Goal: Find specific page/section: Find specific page/section

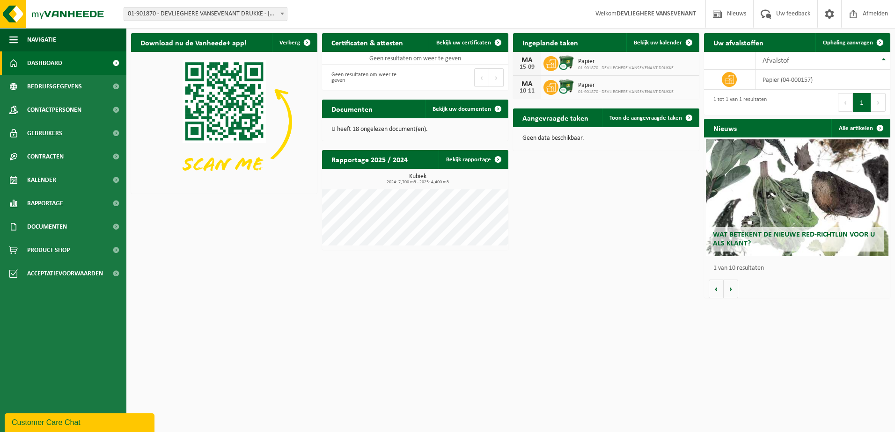
click at [622, 187] on div "Download nu de Vanheede+ app! Verberg Certificaten & attesten Bekijk uw certifi…" at bounding box center [511, 166] width 764 height 275
click at [598, 63] on span "Papier" at bounding box center [625, 61] width 95 height 7
drag, startPoint x: 658, startPoint y: 255, endPoint x: 602, endPoint y: 258, distance: 55.7
click at [647, 256] on div "Download nu de Vanheede+ app! Verberg Certificaten & attesten Bekijk uw certifi…" at bounding box center [511, 166] width 764 height 275
click at [727, 288] on button "Volgende" at bounding box center [730, 289] width 15 height 19
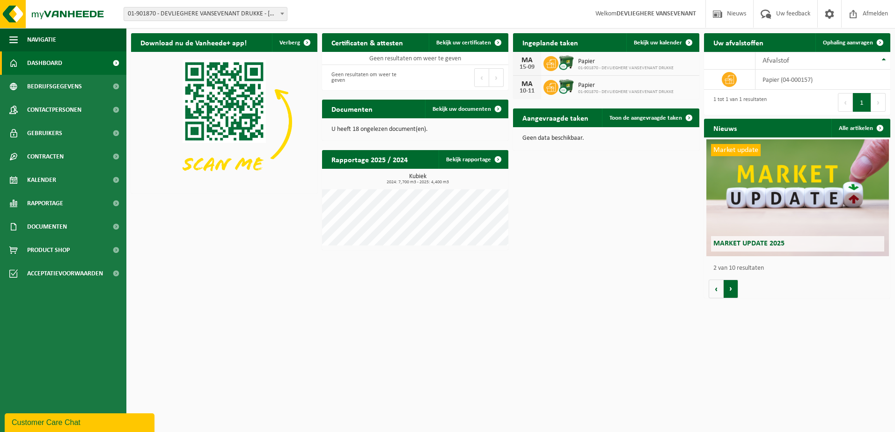
scroll to position [0, 186]
click at [37, 226] on span "Documenten" at bounding box center [47, 226] width 40 height 23
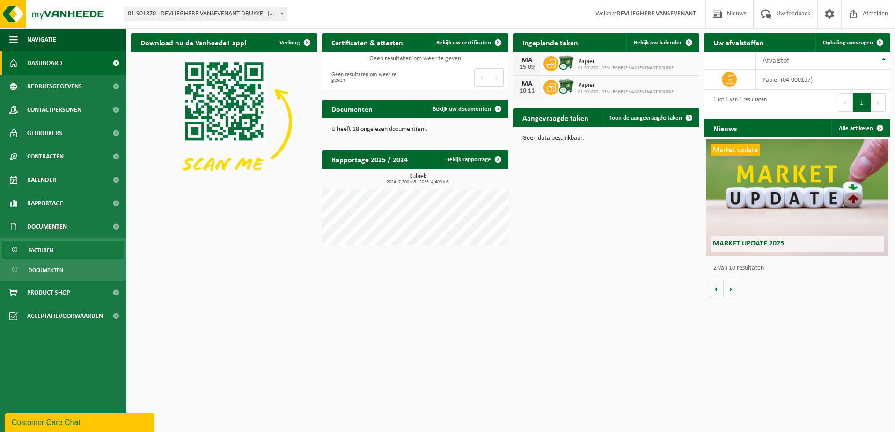
click at [45, 247] on span "Facturen" at bounding box center [41, 250] width 25 height 18
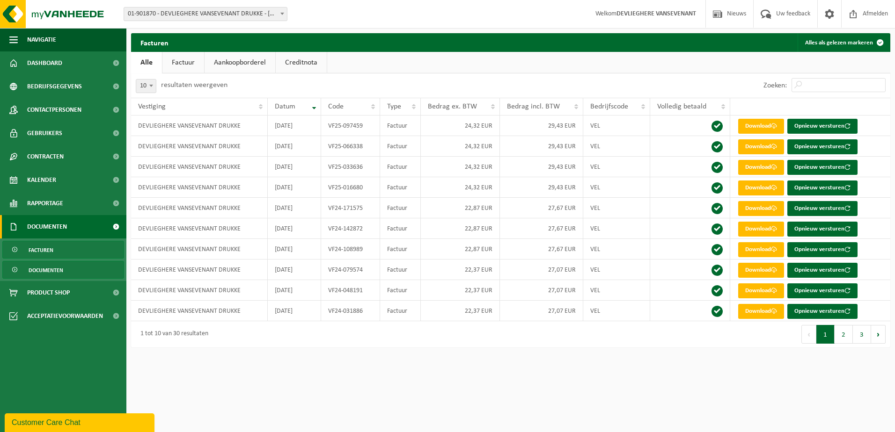
click at [47, 268] on span "Documenten" at bounding box center [46, 271] width 35 height 18
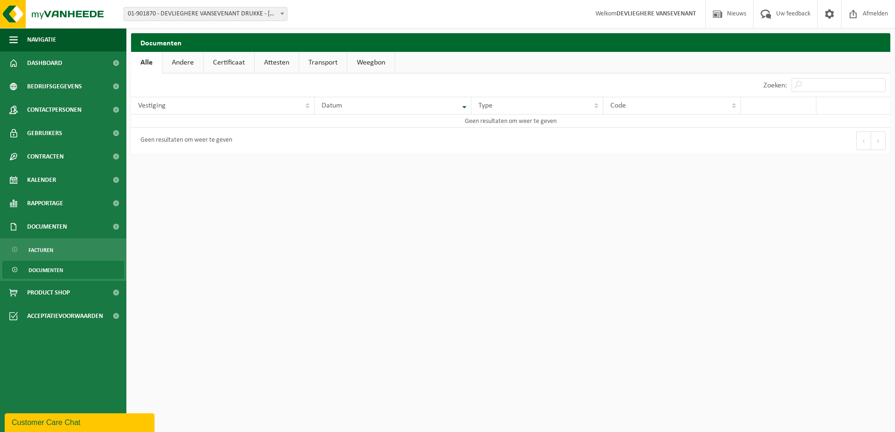
click at [183, 62] on link "Andere" at bounding box center [182, 63] width 41 height 22
click at [215, 63] on link "Certificaat" at bounding box center [229, 63] width 51 height 22
click at [263, 63] on link "Attesten" at bounding box center [277, 63] width 44 height 22
click at [316, 61] on link "Transport" at bounding box center [324, 63] width 48 height 22
click at [377, 59] on link "Weegbon" at bounding box center [372, 63] width 47 height 22
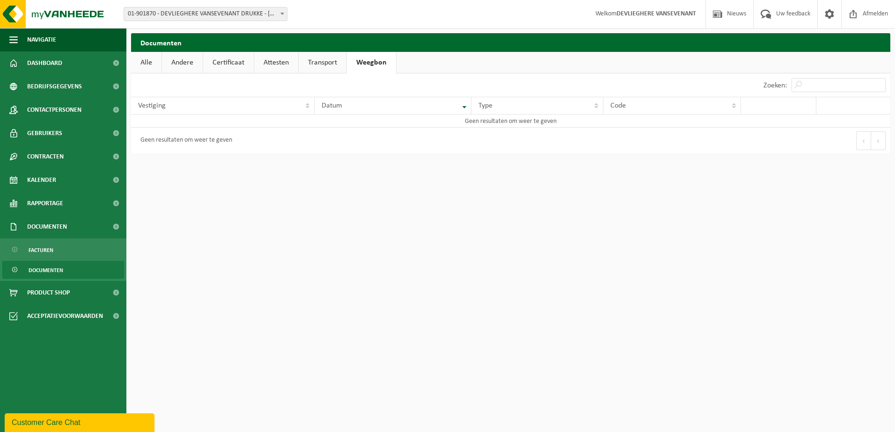
click at [379, 59] on link "Weegbon" at bounding box center [371, 63] width 49 height 22
click at [142, 64] on link "Alle" at bounding box center [146, 63] width 30 height 22
click at [54, 269] on span "Documenten" at bounding box center [46, 271] width 35 height 18
click at [59, 159] on span "Contracten" at bounding box center [45, 156] width 36 height 23
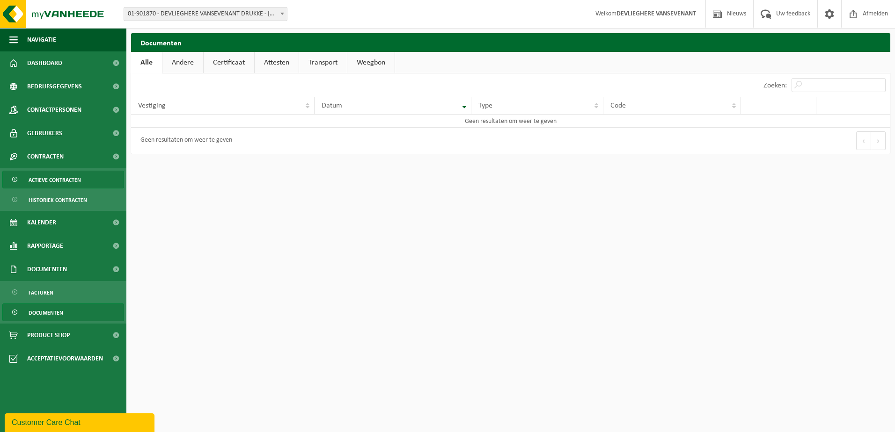
click at [57, 176] on span "Actieve contracten" at bounding box center [55, 180] width 52 height 18
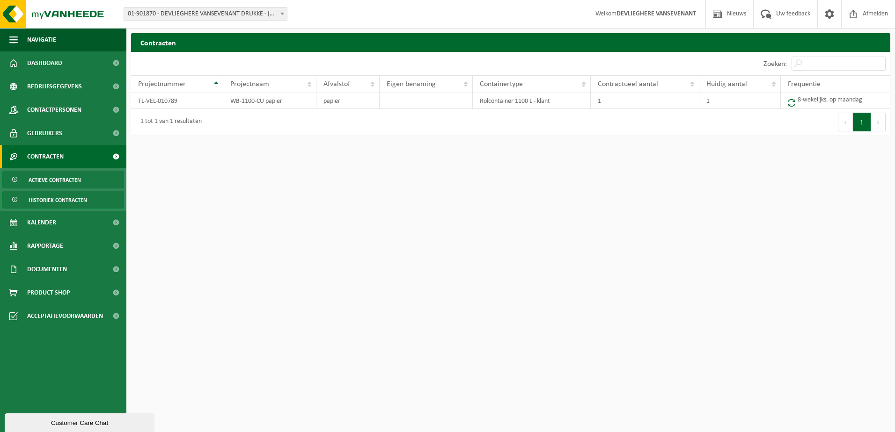
click at [59, 201] on span "Historiek contracten" at bounding box center [58, 200] width 58 height 18
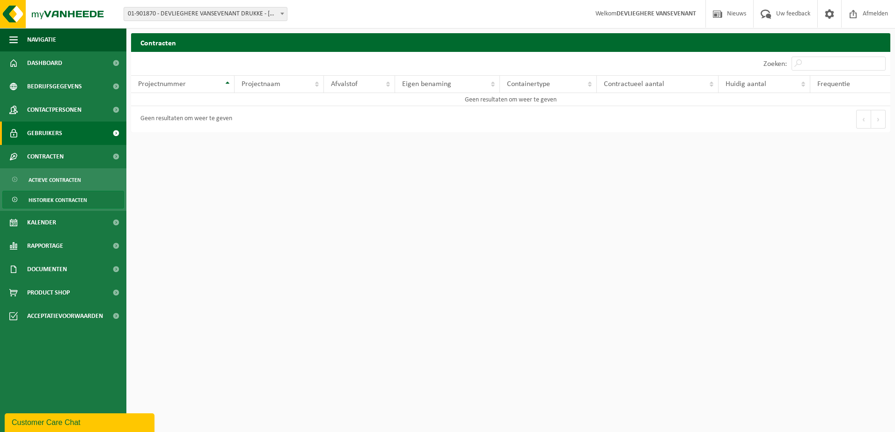
click at [58, 133] on span "Gebruikers" at bounding box center [44, 133] width 35 height 23
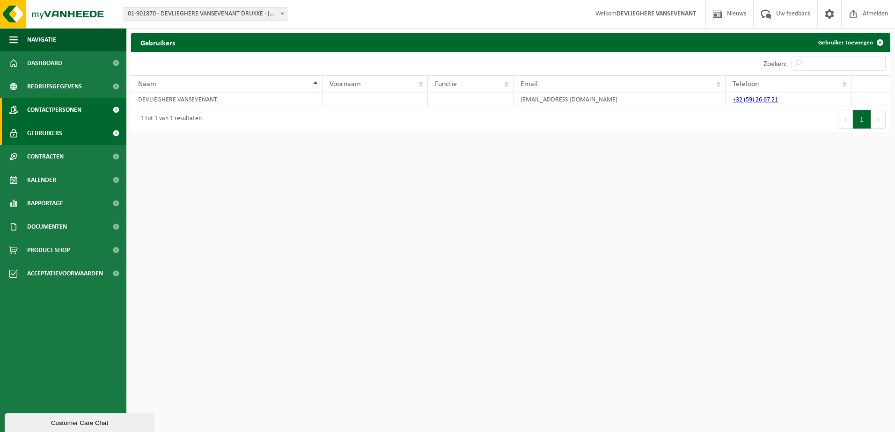
click at [69, 111] on span "Contactpersonen" at bounding box center [54, 109] width 54 height 23
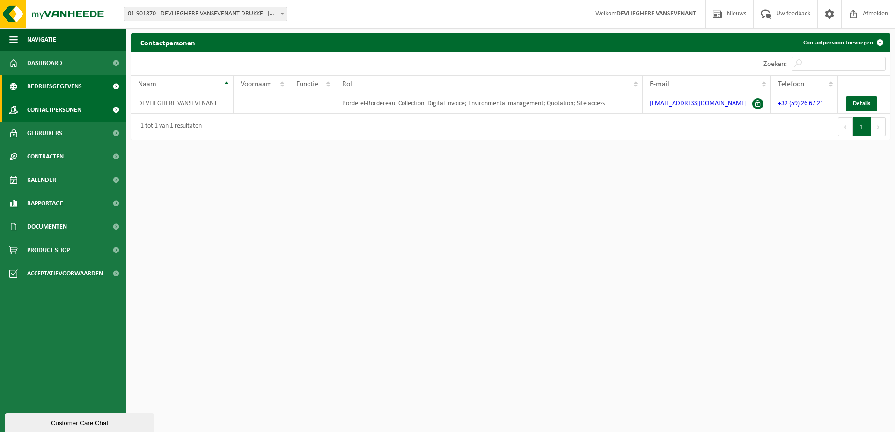
click at [68, 85] on span "Bedrijfsgegevens" at bounding box center [54, 86] width 55 height 23
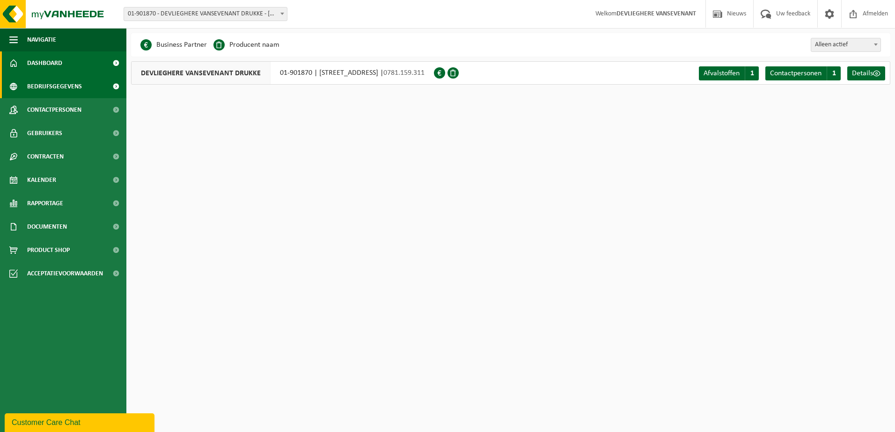
click at [59, 61] on span "Dashboard" at bounding box center [44, 62] width 35 height 23
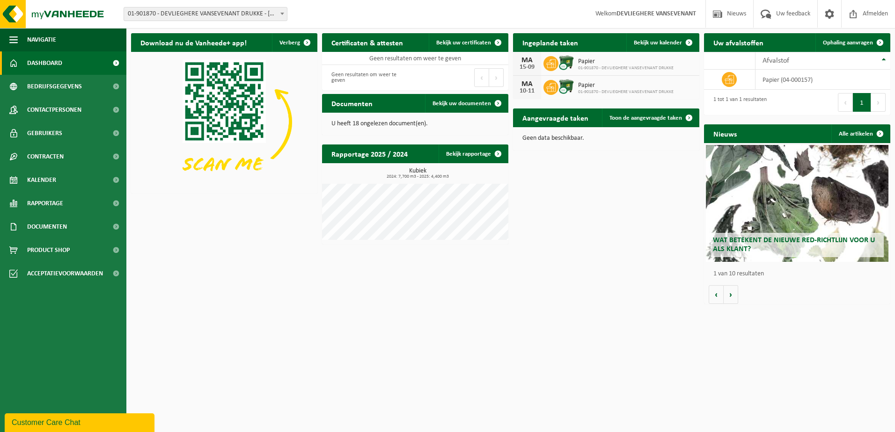
click at [538, 269] on div "Download nu de Vanheede+ app! Verberg Certificaten & attesten Bekijk uw certifi…" at bounding box center [511, 169] width 764 height 280
click at [457, 102] on span "Bekijk uw documenten" at bounding box center [461, 104] width 58 height 6
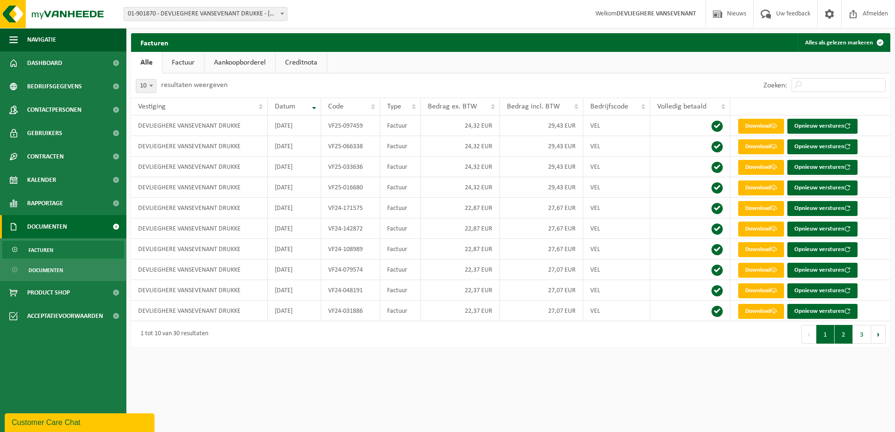
click at [840, 333] on button "2" at bounding box center [843, 334] width 18 height 19
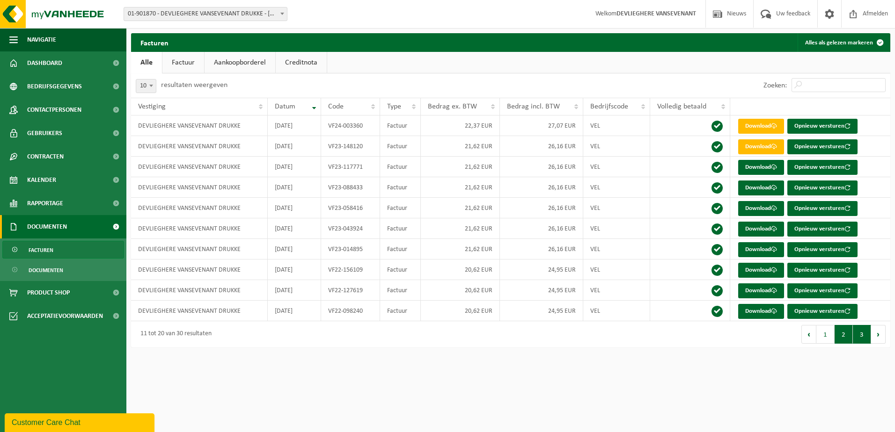
click at [859, 335] on button "3" at bounding box center [861, 334] width 18 height 19
click at [873, 335] on button "Volgende" at bounding box center [878, 334] width 15 height 19
click at [858, 335] on button "3" at bounding box center [861, 334] width 18 height 19
click at [840, 335] on button "2" at bounding box center [843, 334] width 18 height 19
click at [828, 335] on button "1" at bounding box center [825, 334] width 18 height 19
